Goal: Information Seeking & Learning: Learn about a topic

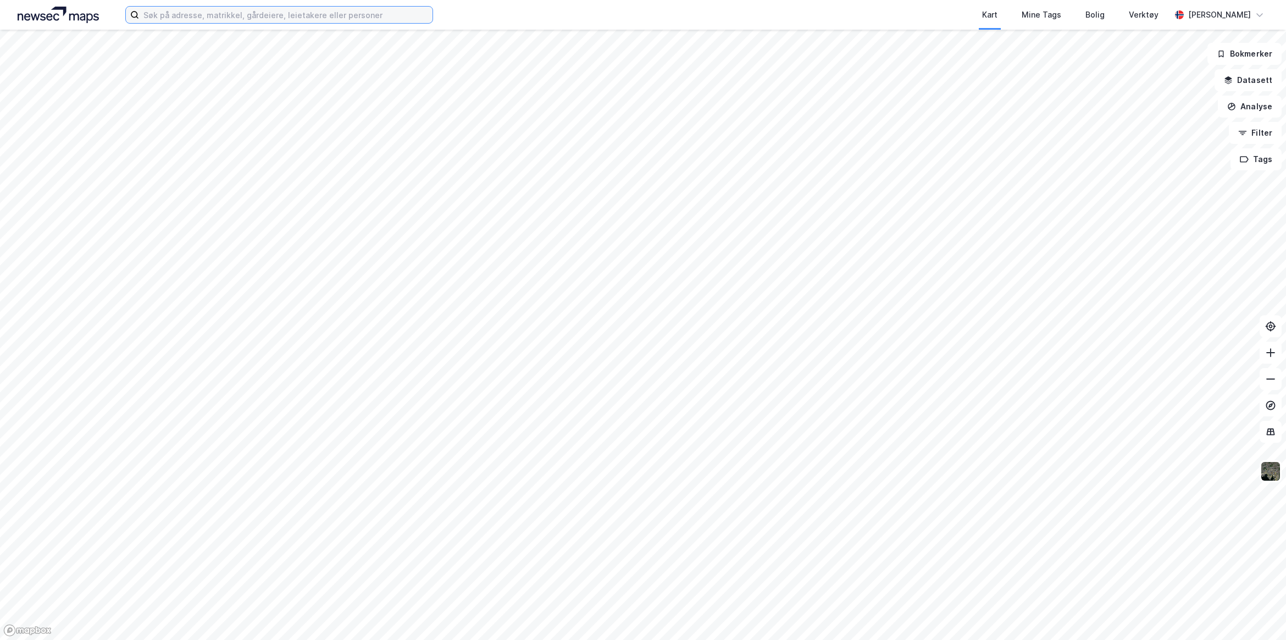
click at [289, 15] on input at bounding box center [285, 15] width 293 height 16
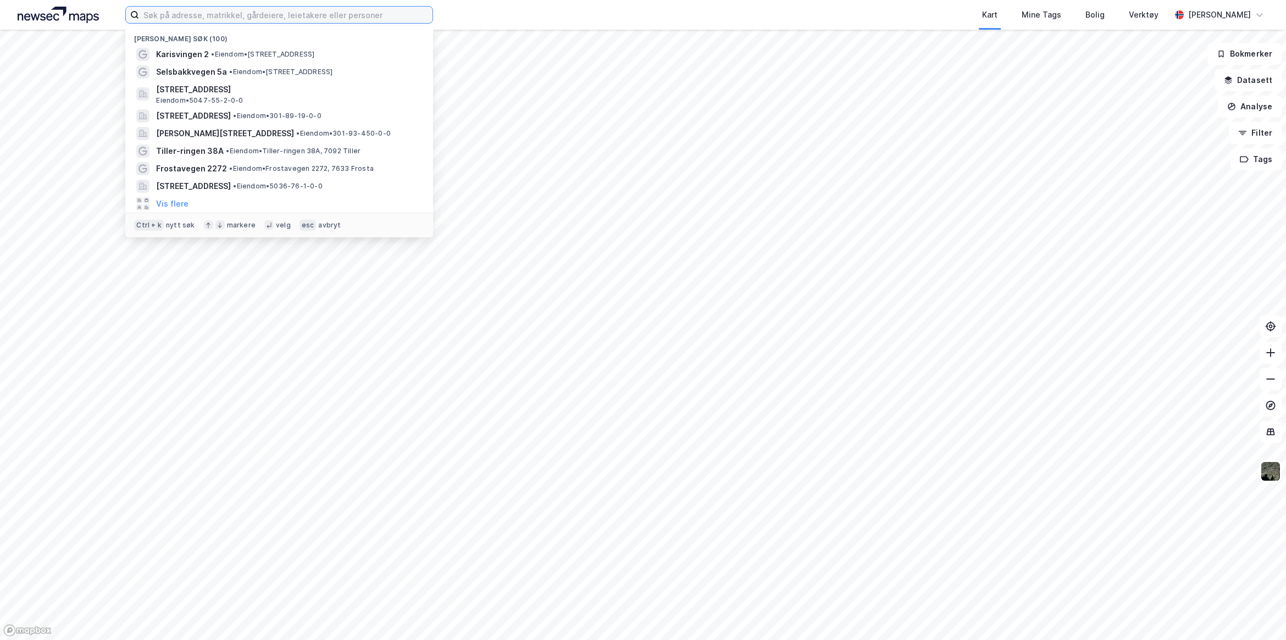
type input "9"
click at [279, 19] on input at bounding box center [285, 15] width 293 height 16
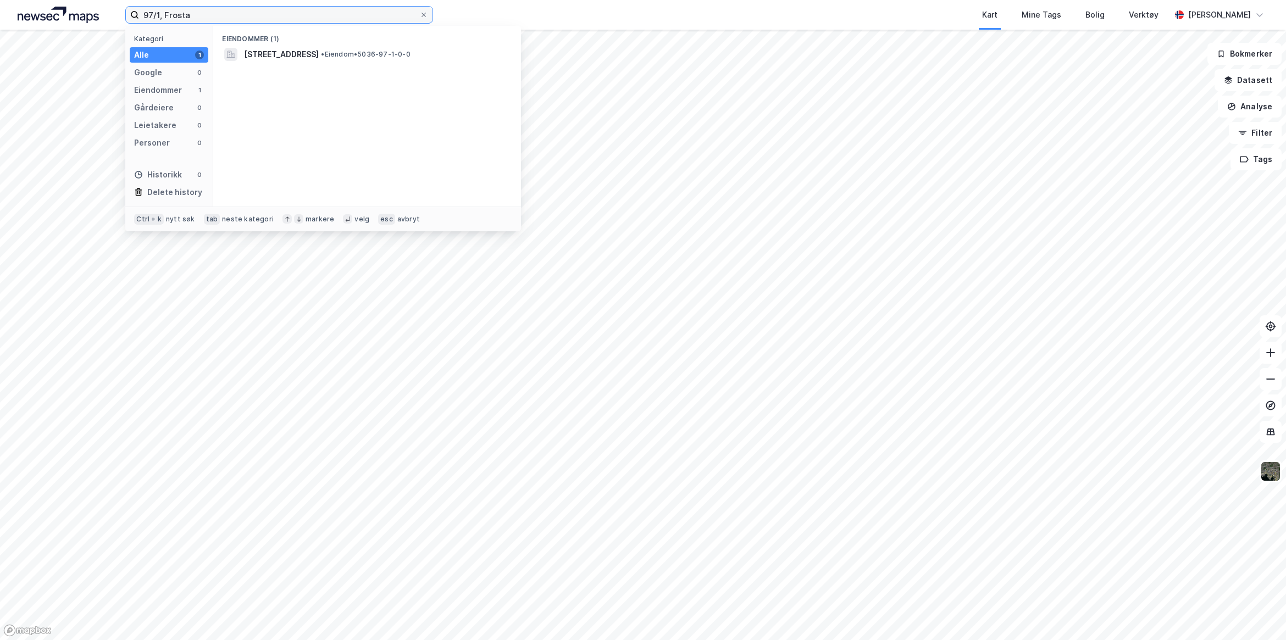
type input "97/1, Frosta"
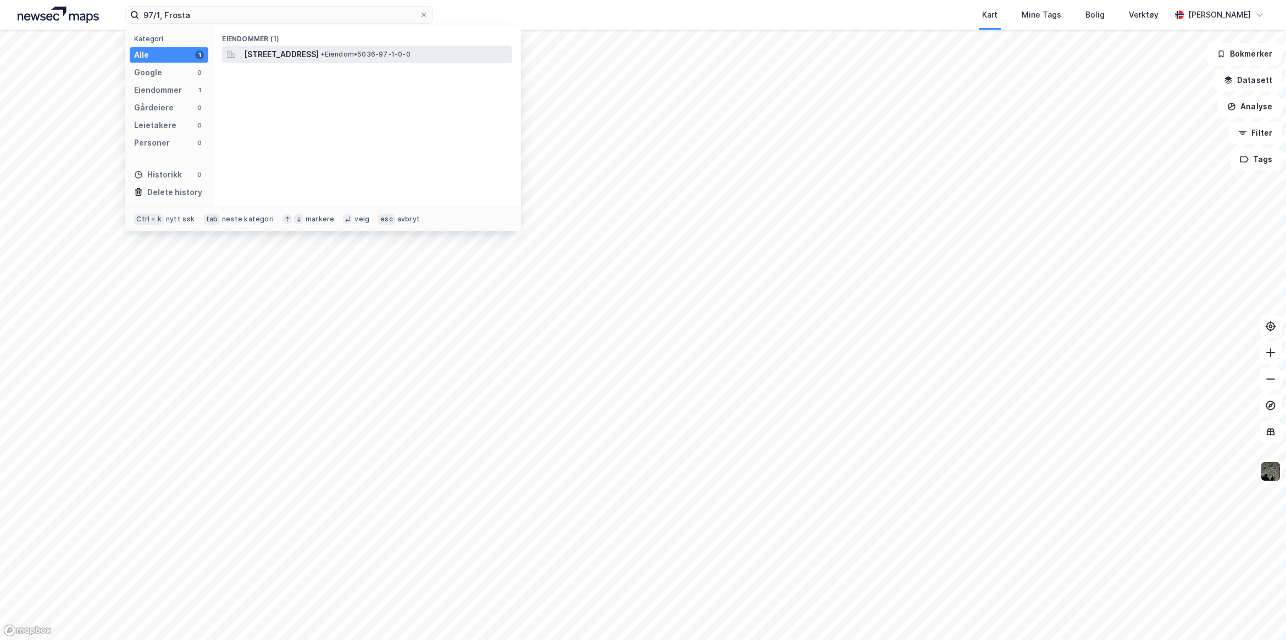
click at [316, 59] on span "[STREET_ADDRESS]" at bounding box center [281, 54] width 75 height 13
